Goal: Navigation & Orientation: Go to known website

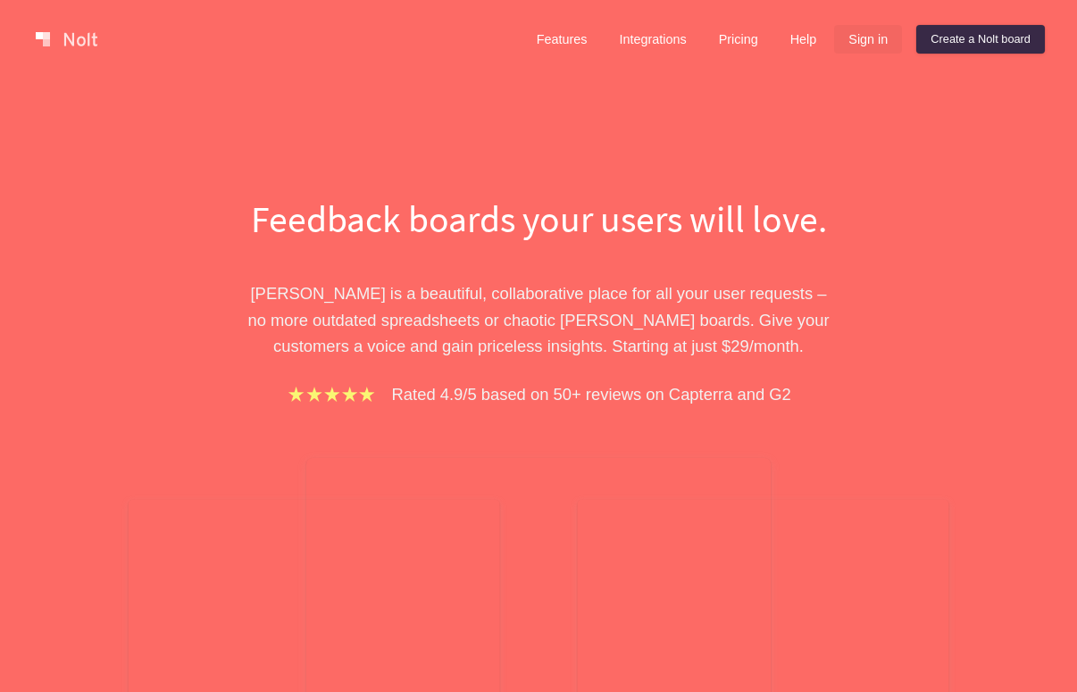
click at [867, 35] on link "Sign in" at bounding box center [868, 39] width 68 height 29
click at [881, 45] on link "Sign in" at bounding box center [868, 39] width 68 height 29
click at [951, 46] on link "Create a Nolt board" at bounding box center [981, 39] width 129 height 29
click at [834, 50] on link "Sign in" at bounding box center [868, 39] width 68 height 29
click at [851, 47] on link "Sign in" at bounding box center [868, 39] width 68 height 29
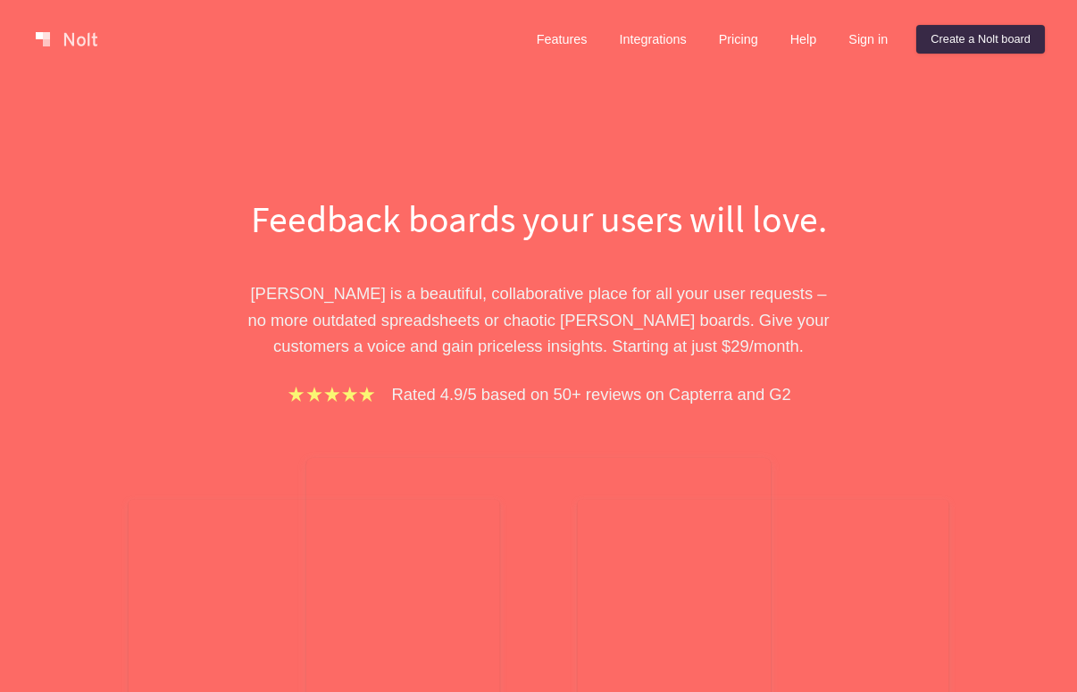
click at [844, 57] on div "Features Integrations Pricing Help Sign in Create a Nolt board Menu" at bounding box center [538, 39] width 1077 height 79
click at [868, 36] on link "Sign in" at bounding box center [868, 39] width 68 height 29
click at [867, 35] on link "Sign in" at bounding box center [868, 39] width 68 height 29
click at [882, 43] on link "Sign in" at bounding box center [868, 39] width 68 height 29
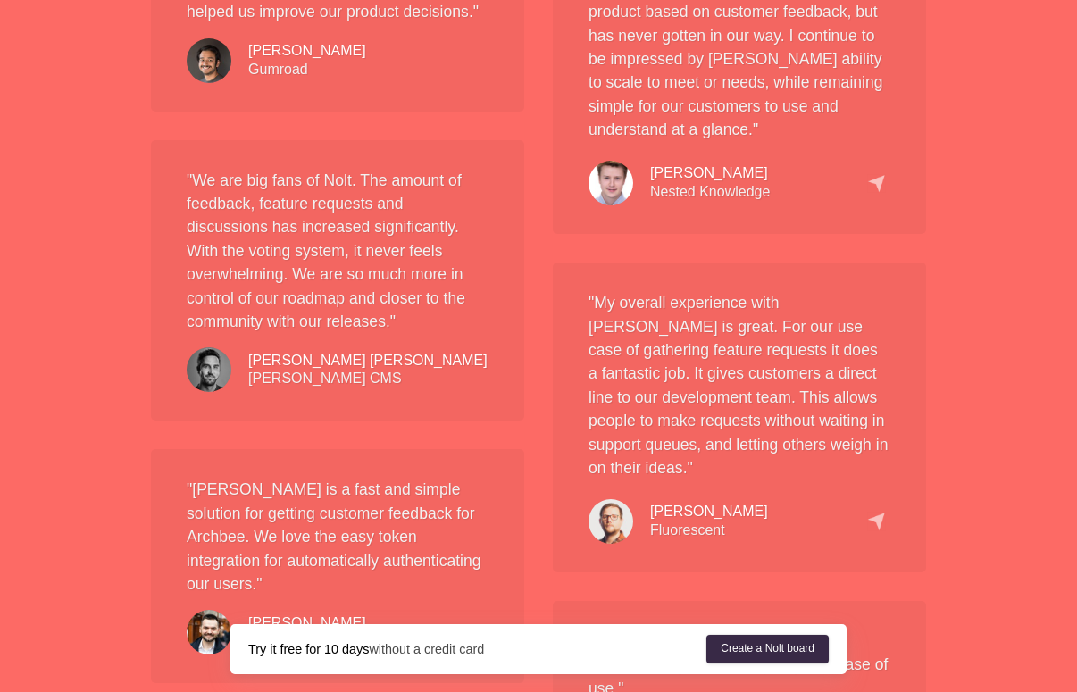
scroll to position [1759, 0]
